Goal: Information Seeking & Learning: Learn about a topic

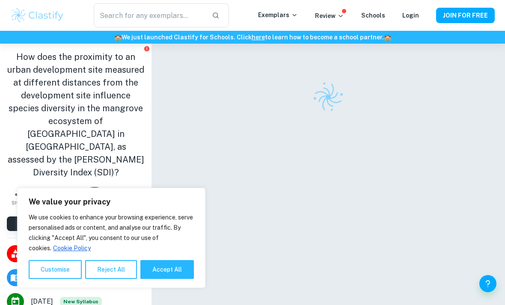
click at [165, 257] on div "We use cookies to enhance your browsing experience, serve personalised ads or c…" at bounding box center [111, 245] width 165 height 67
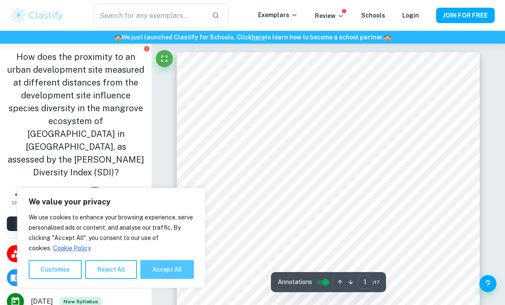
click at [166, 272] on button "Accept All" at bounding box center [166, 269] width 53 height 19
checkbox input "true"
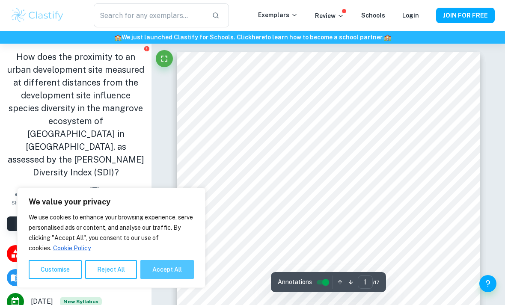
checkbox input "true"
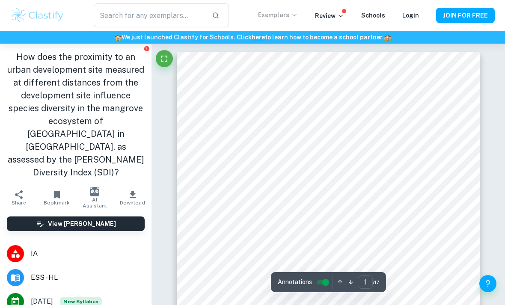
click at [277, 18] on p "Exemplars" at bounding box center [278, 14] width 40 height 9
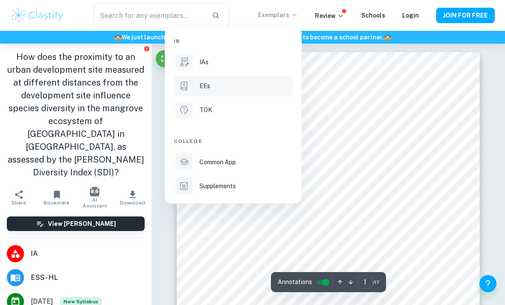
click at [259, 86] on div "EEs" at bounding box center [245, 85] width 92 height 9
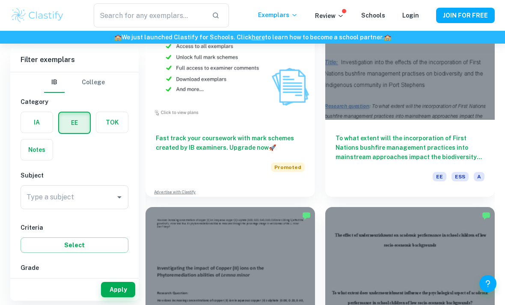
scroll to position [758, 0]
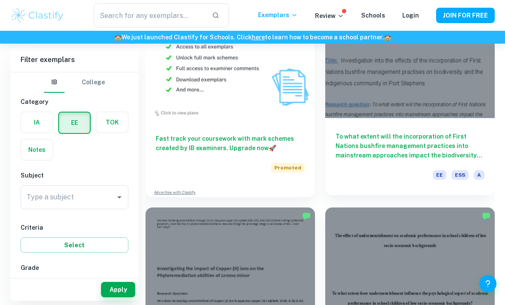
click at [476, 146] on h6 "To what extent will the incorporation of First Nations bushfire management prac…" at bounding box center [409, 146] width 149 height 28
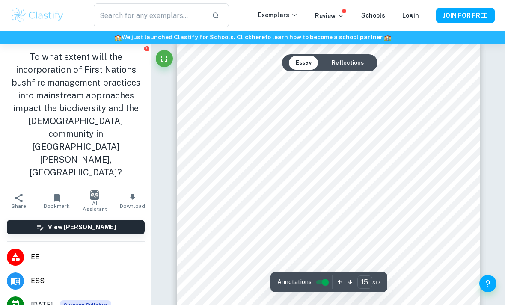
scroll to position [6332, 0]
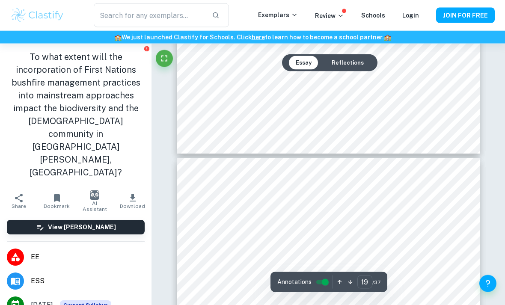
type input "18"
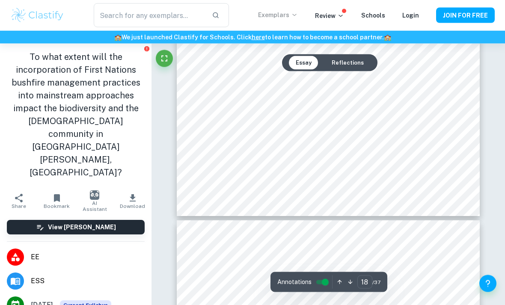
scroll to position [7805, 0]
click at [277, 19] on p "Exemplars" at bounding box center [278, 14] width 40 height 9
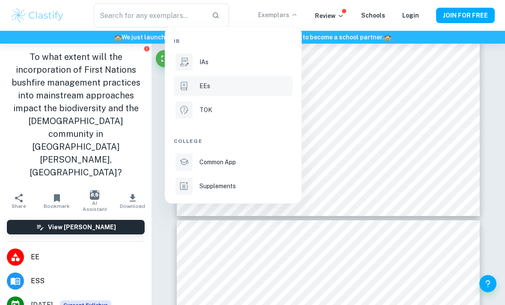
click at [201, 84] on p "EEs" at bounding box center [204, 85] width 11 height 9
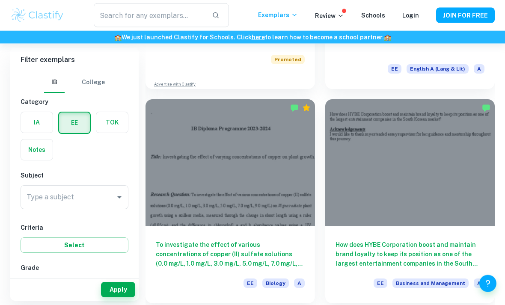
scroll to position [438, 0]
click at [38, 192] on div "Type a subject Type a subject" at bounding box center [75, 197] width 108 height 24
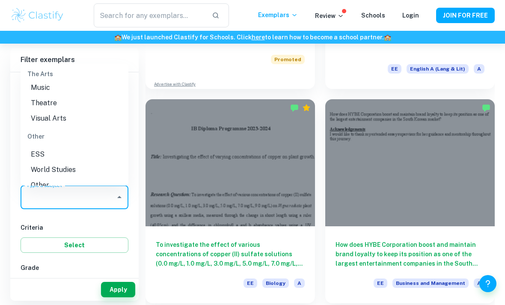
scroll to position [1156, 0]
click at [39, 148] on li "ESS" at bounding box center [75, 155] width 108 height 15
type input "ESS"
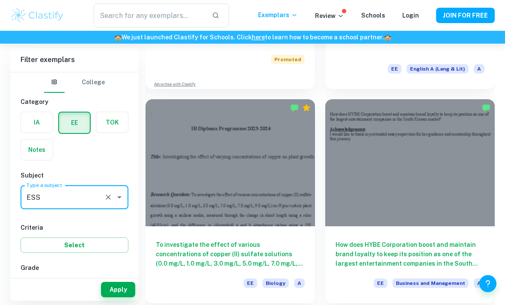
click at [85, 285] on input "C" at bounding box center [88, 286] width 17 height 17
checkbox input "true"
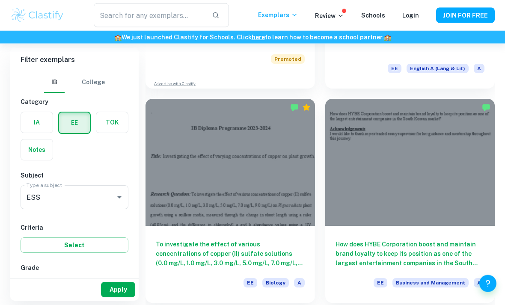
click at [114, 297] on button "Apply" at bounding box center [118, 289] width 34 height 15
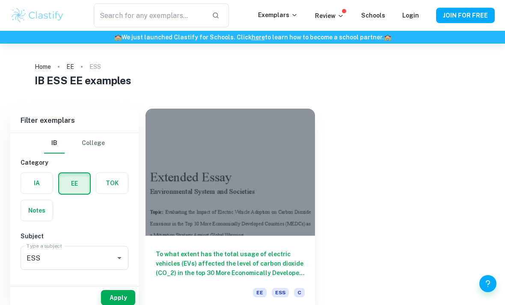
scroll to position [15, 0]
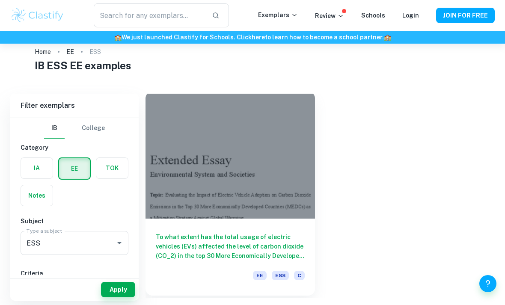
click at [186, 192] on div at bounding box center [229, 155] width 169 height 127
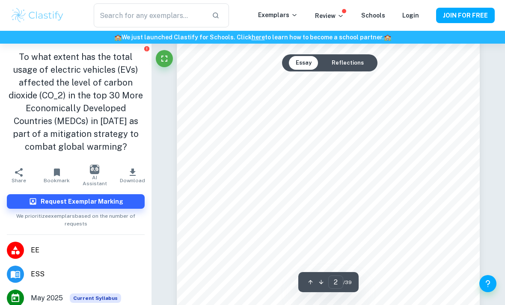
scroll to position [623, 0]
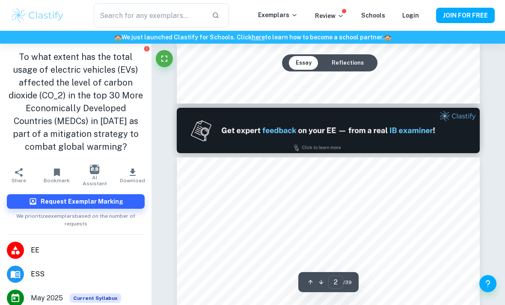
type input "1"
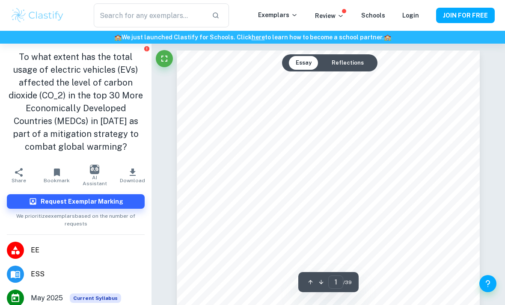
scroll to position [7, 0]
